Goal: Check status: Verify the current state of an ongoing process or item

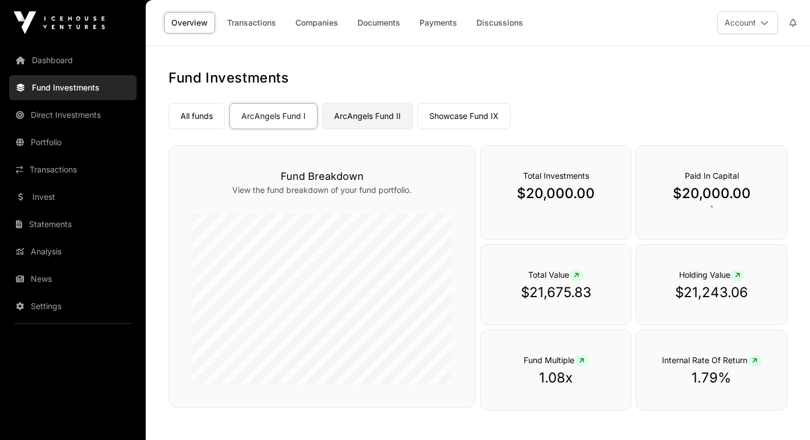
click at [374, 116] on link "ArcAngels Fund II" at bounding box center [367, 116] width 90 height 26
click at [461, 117] on link "Showcase Fund IX" at bounding box center [463, 116] width 93 height 26
click at [441, 23] on link "Payments" at bounding box center [438, 23] width 52 height 22
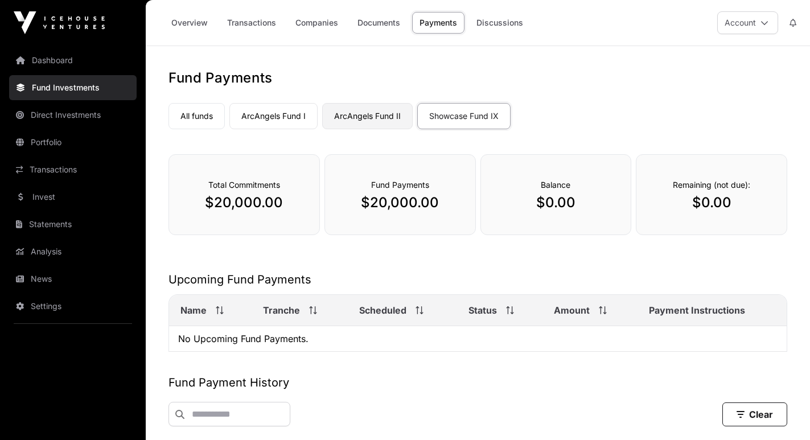
click at [362, 118] on link "ArcAngels Fund II" at bounding box center [367, 116] width 90 height 26
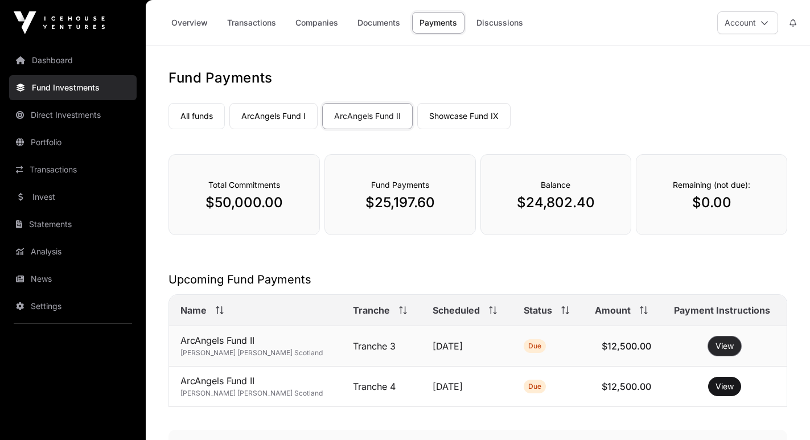
click at [718, 347] on button "View" at bounding box center [724, 345] width 33 height 19
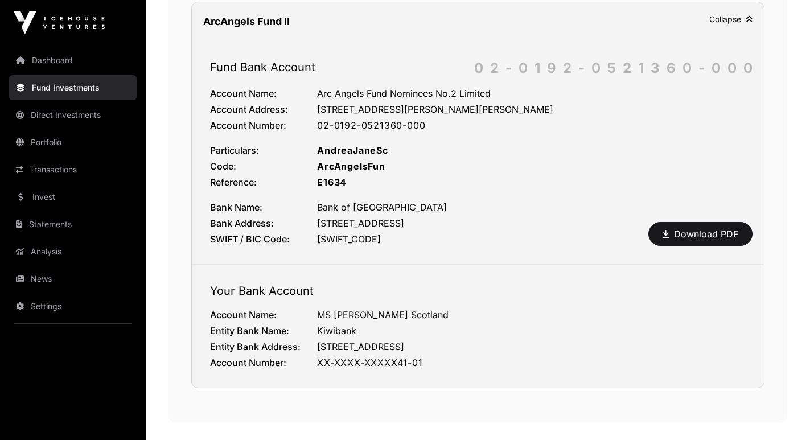
scroll to position [558, 0]
